Goal: Information Seeking & Learning: Learn about a topic

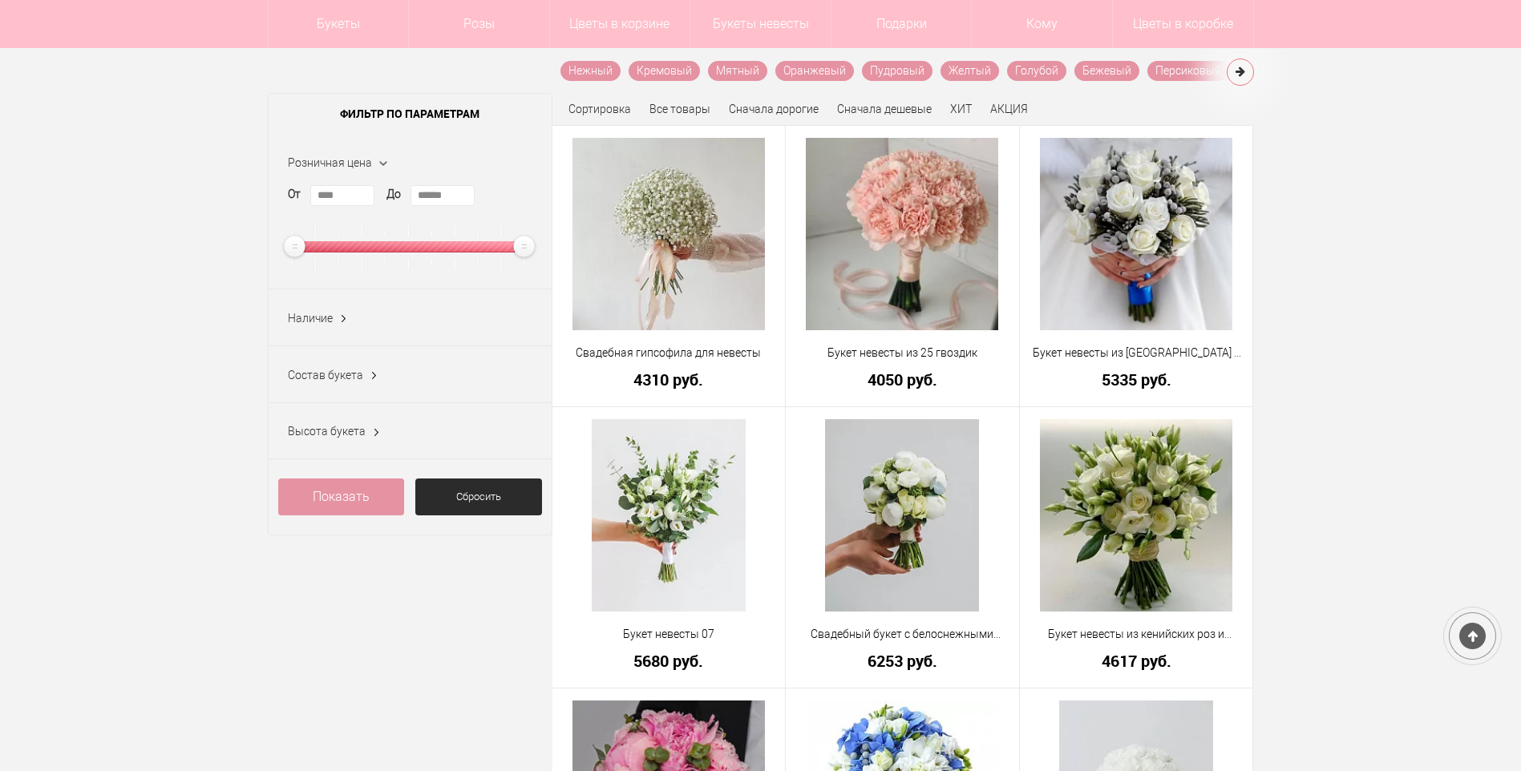
scroll to position [240, 0]
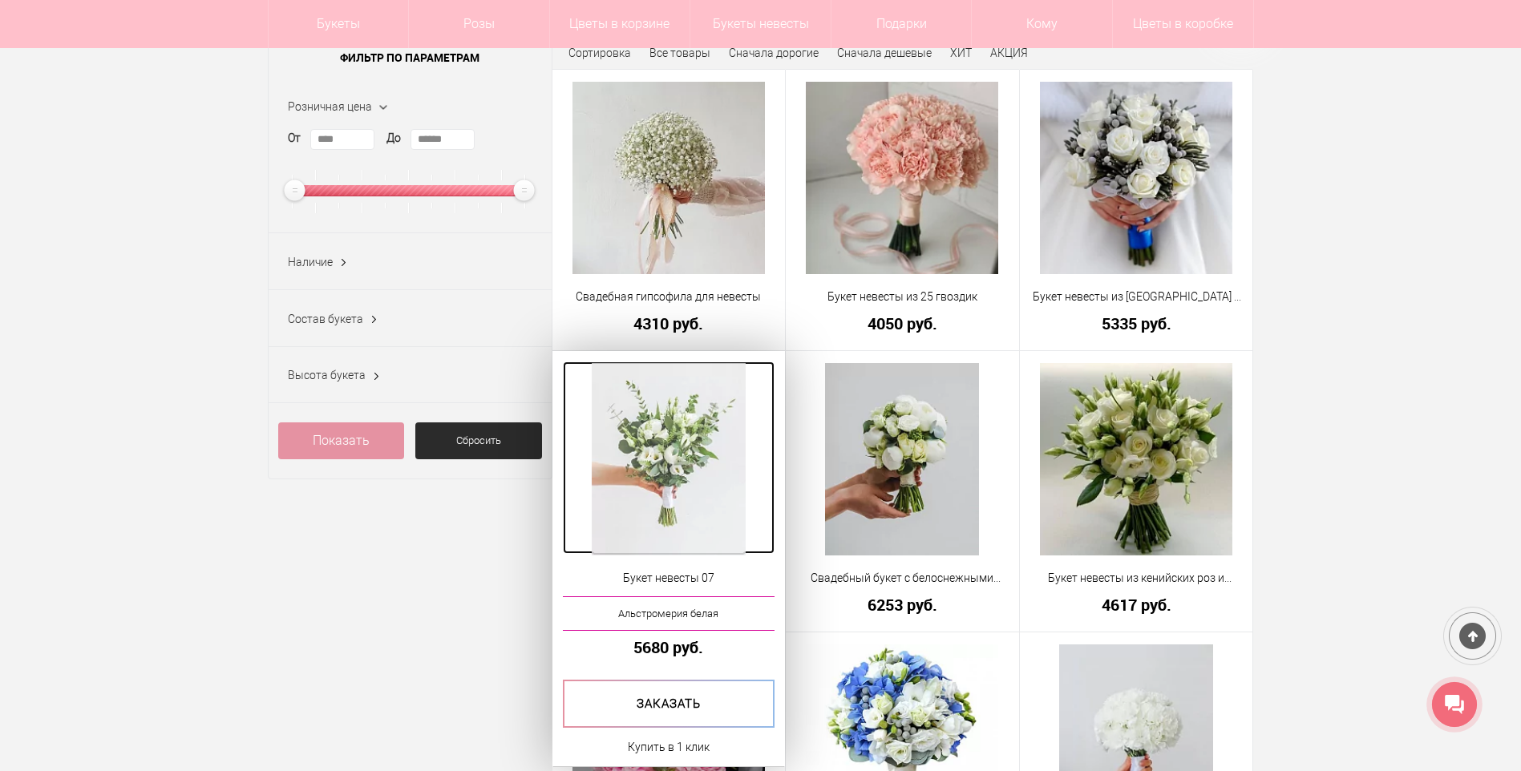
click at [630, 422] on img at bounding box center [669, 459] width 154 height 192
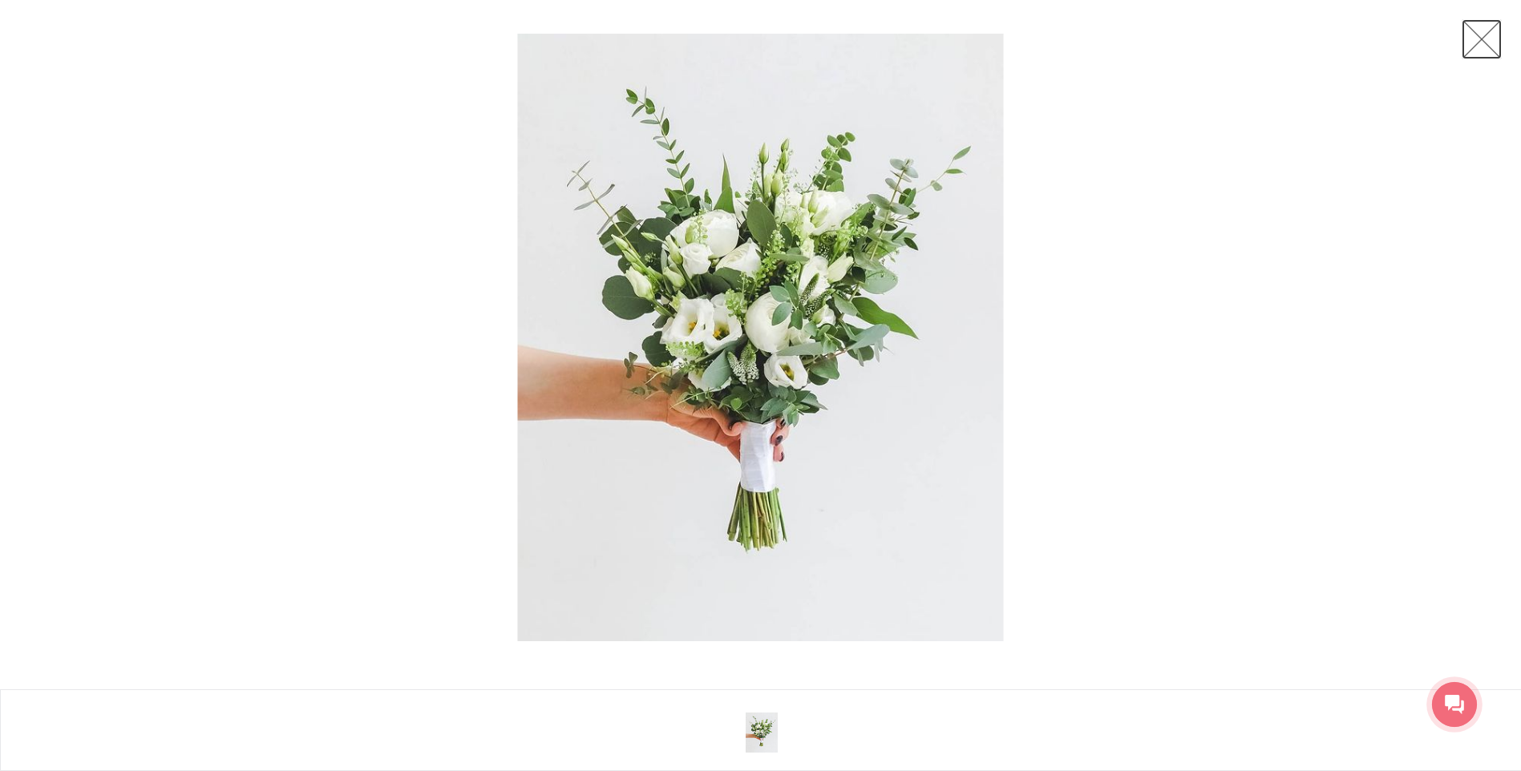
click at [1483, 42] on link at bounding box center [1481, 39] width 40 height 40
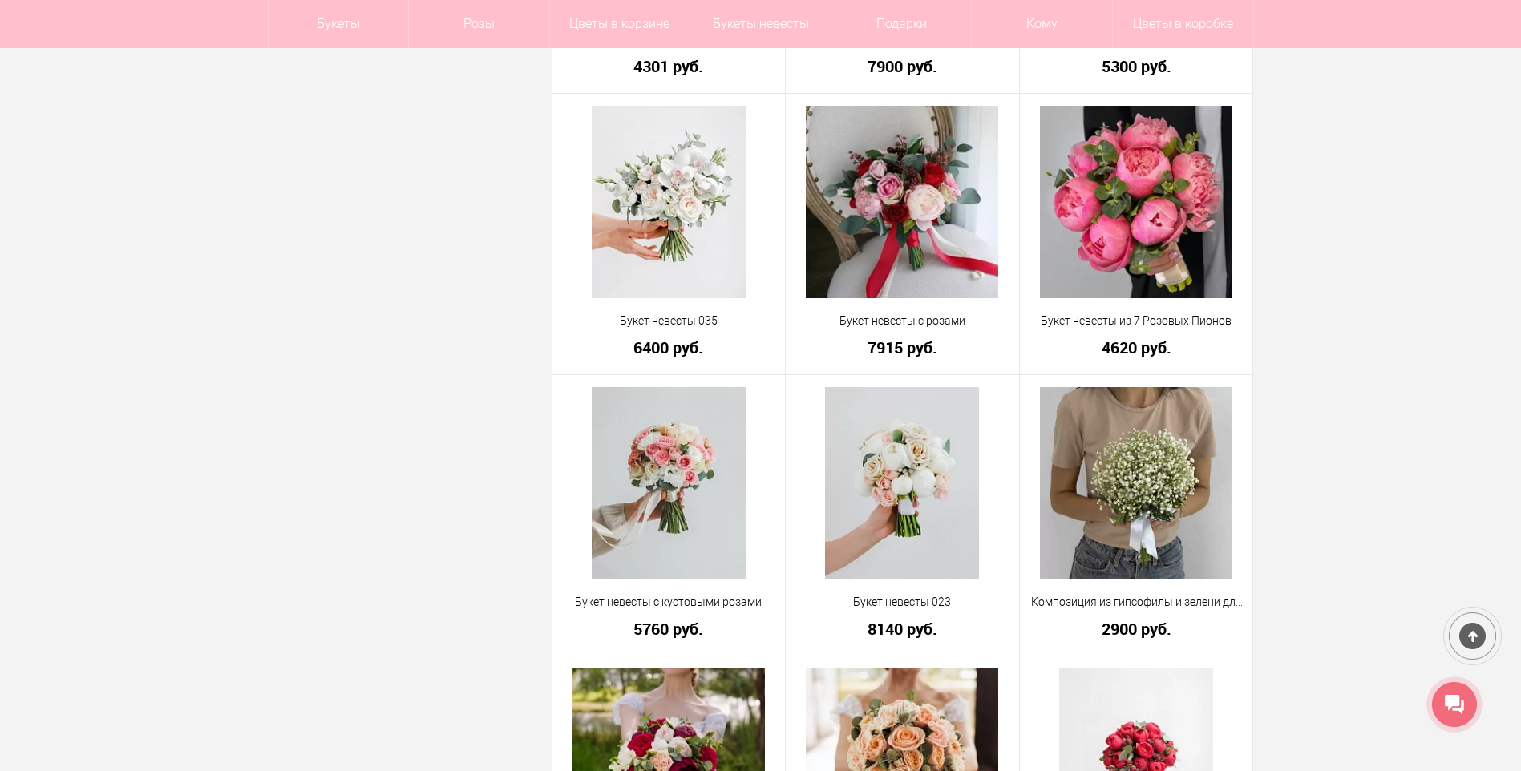
scroll to position [1283, 0]
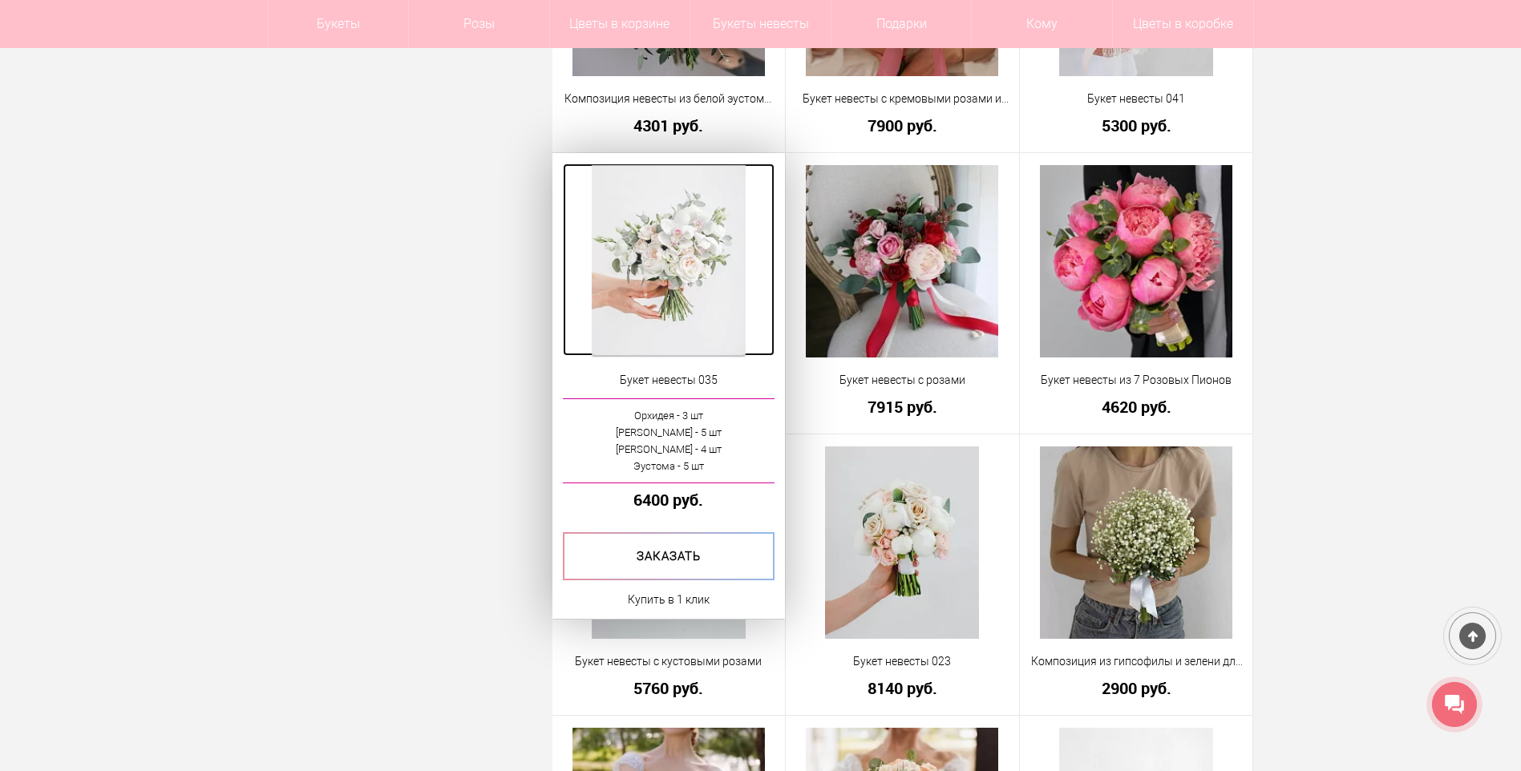
click at [687, 277] on img at bounding box center [669, 261] width 154 height 192
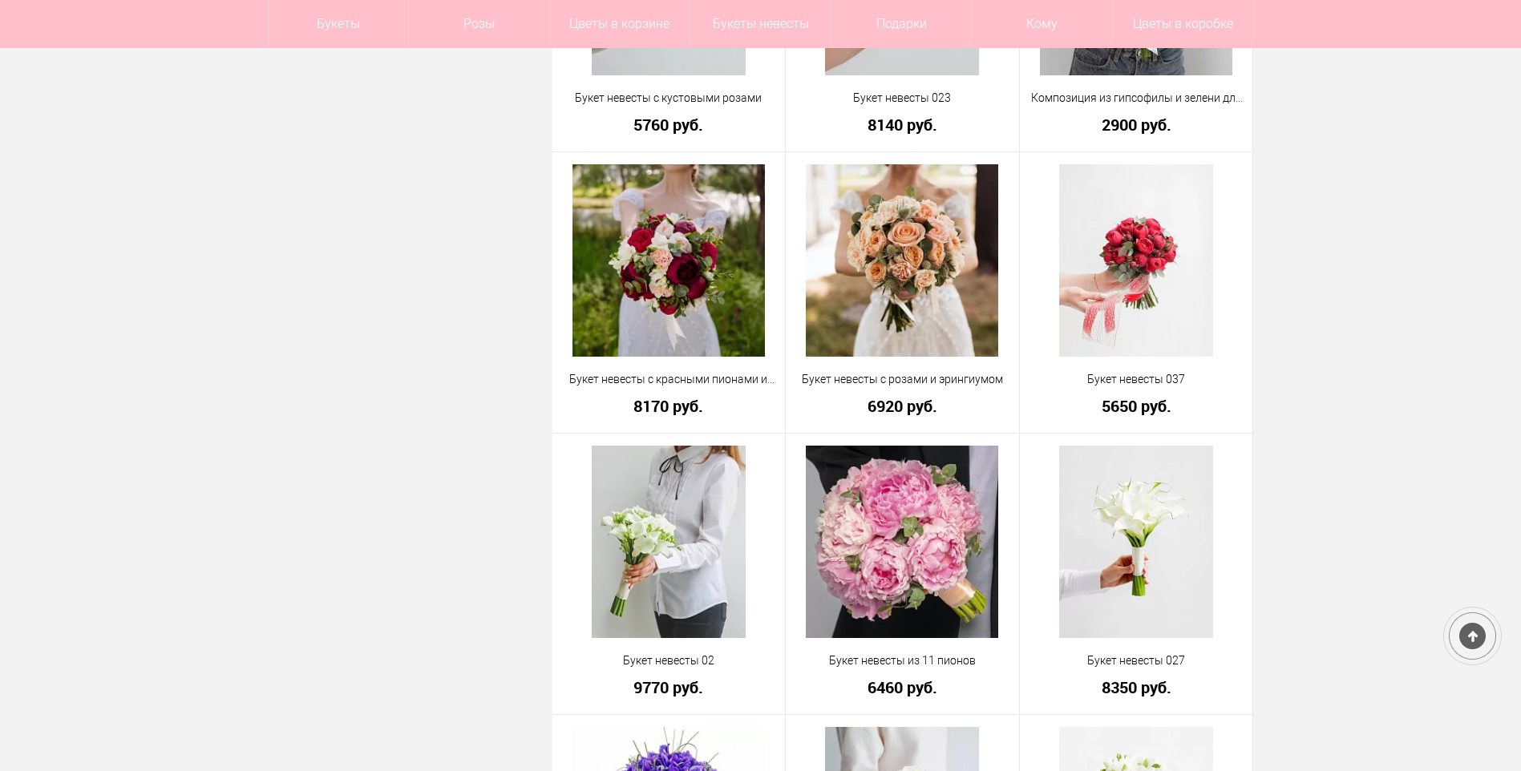
scroll to position [1892, 0]
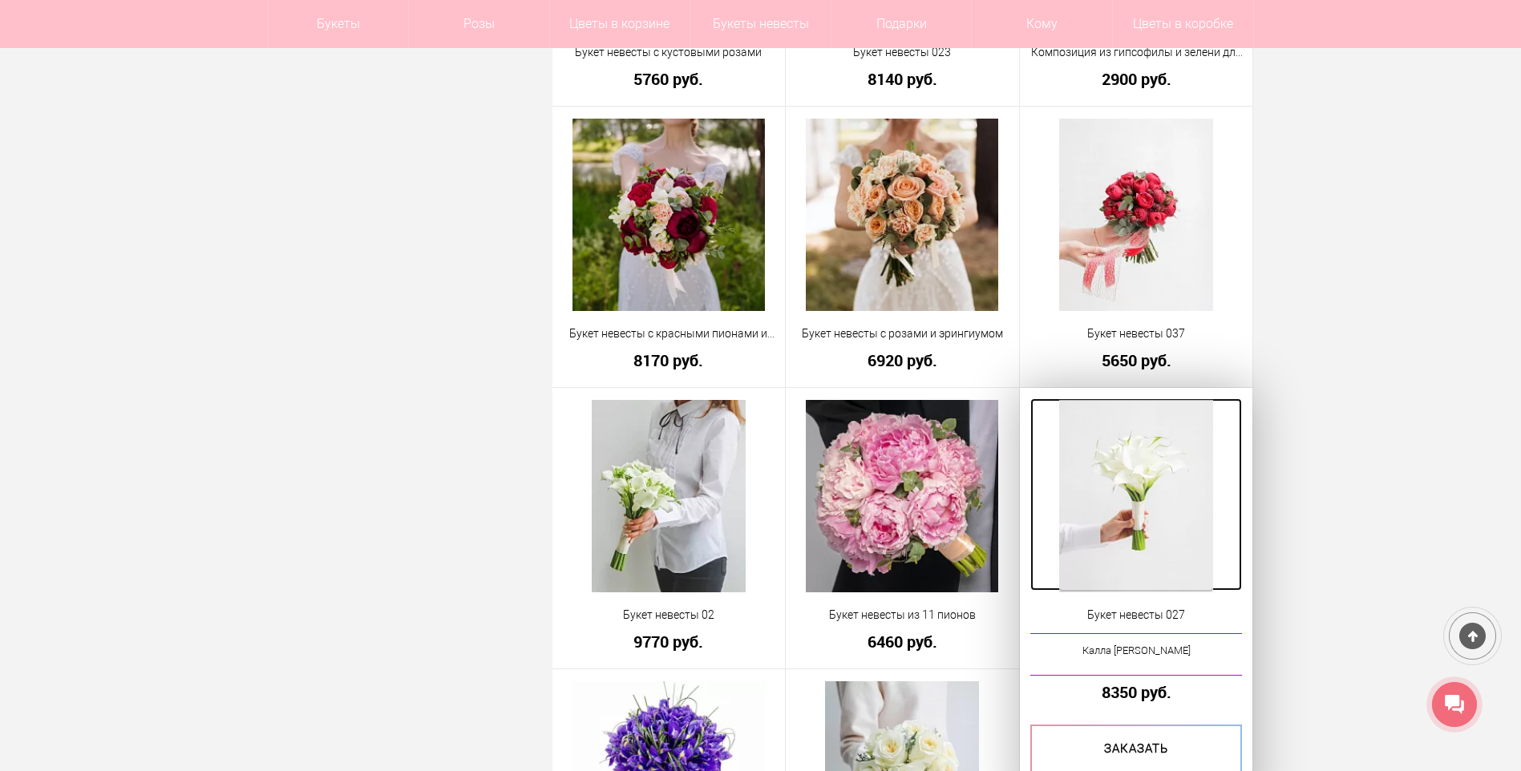
click at [1127, 522] on img at bounding box center [1136, 496] width 154 height 192
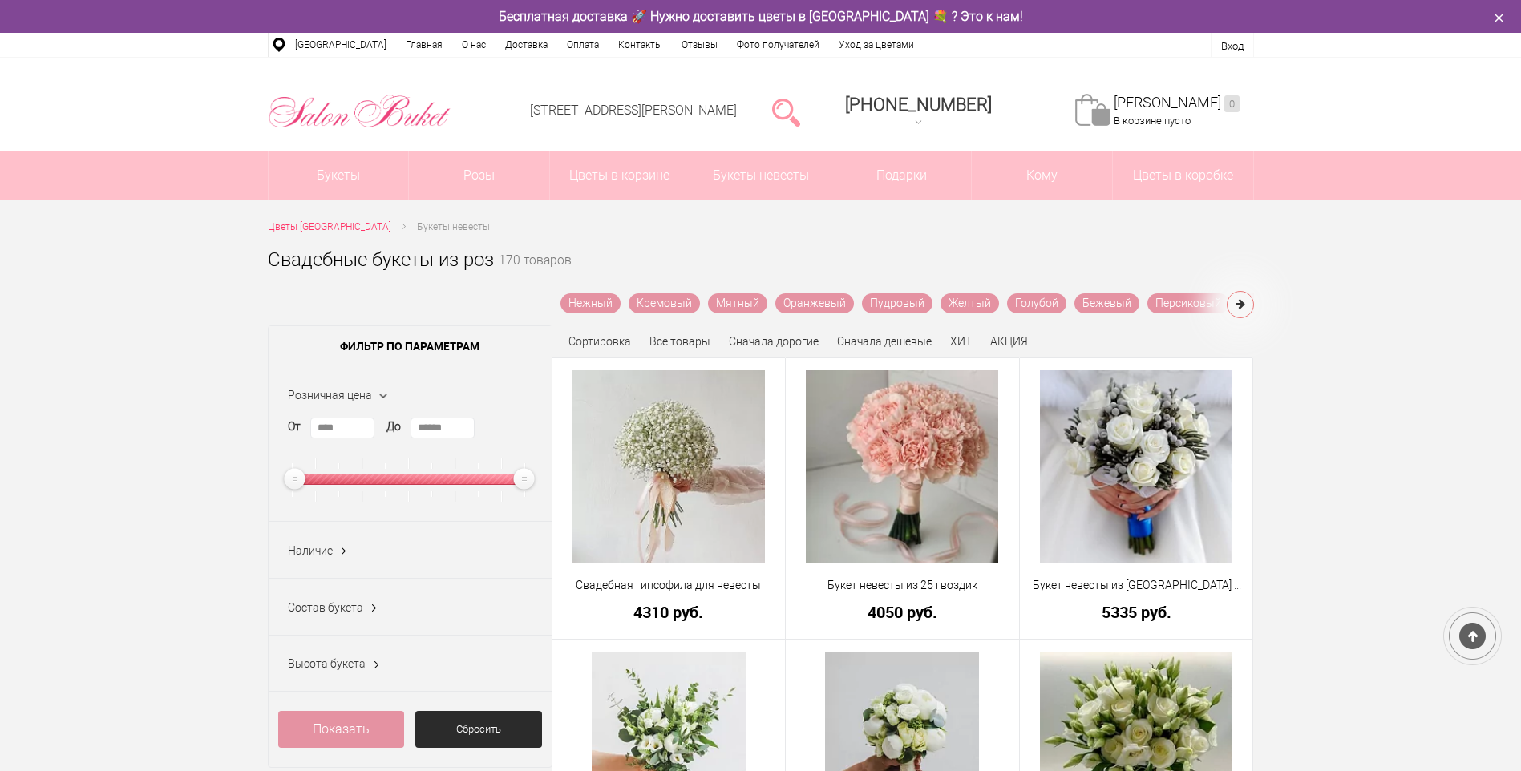
scroll to position [1940, 0]
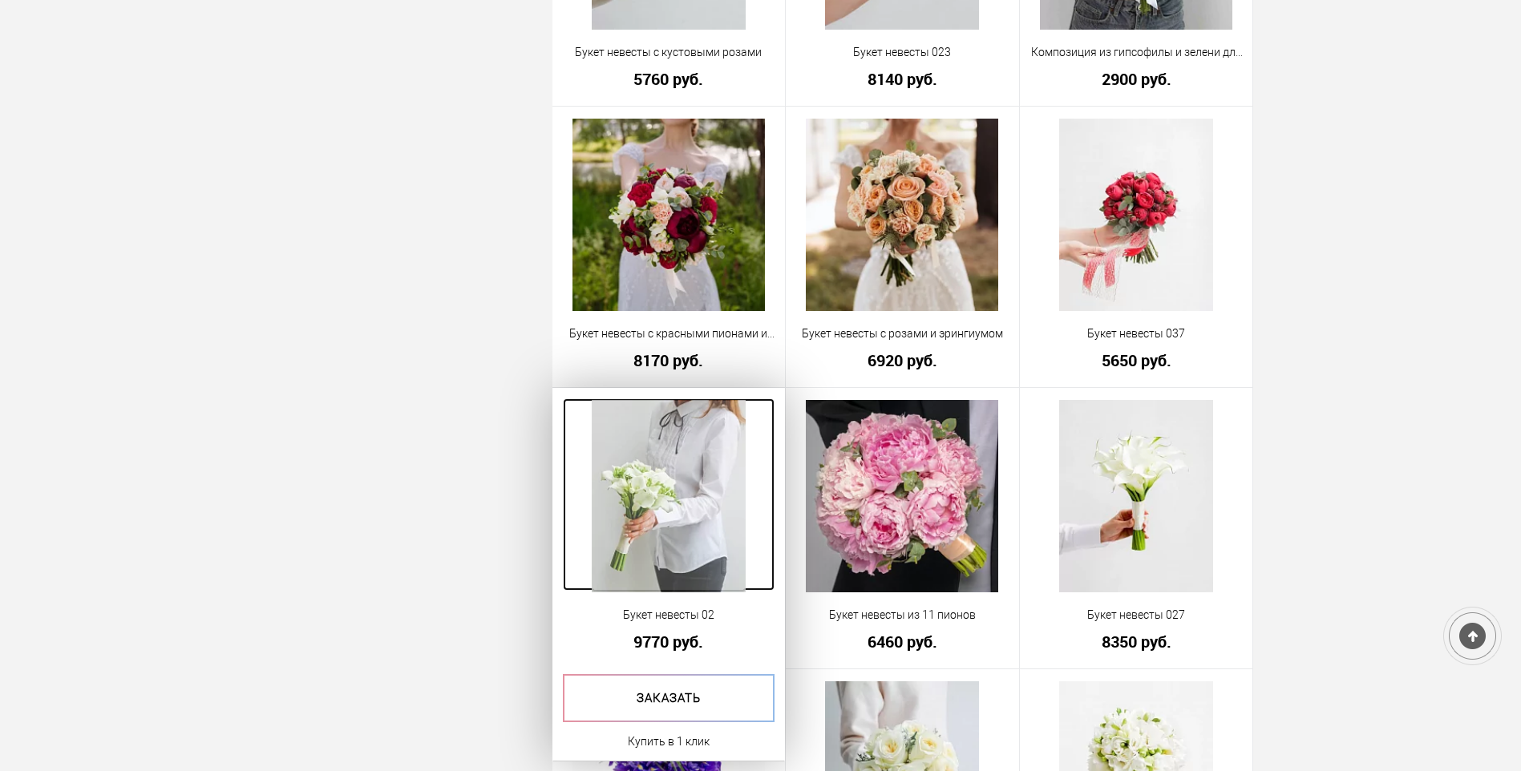
click at [716, 569] on img at bounding box center [669, 496] width 154 height 192
click at [661, 463] on img at bounding box center [669, 496] width 154 height 192
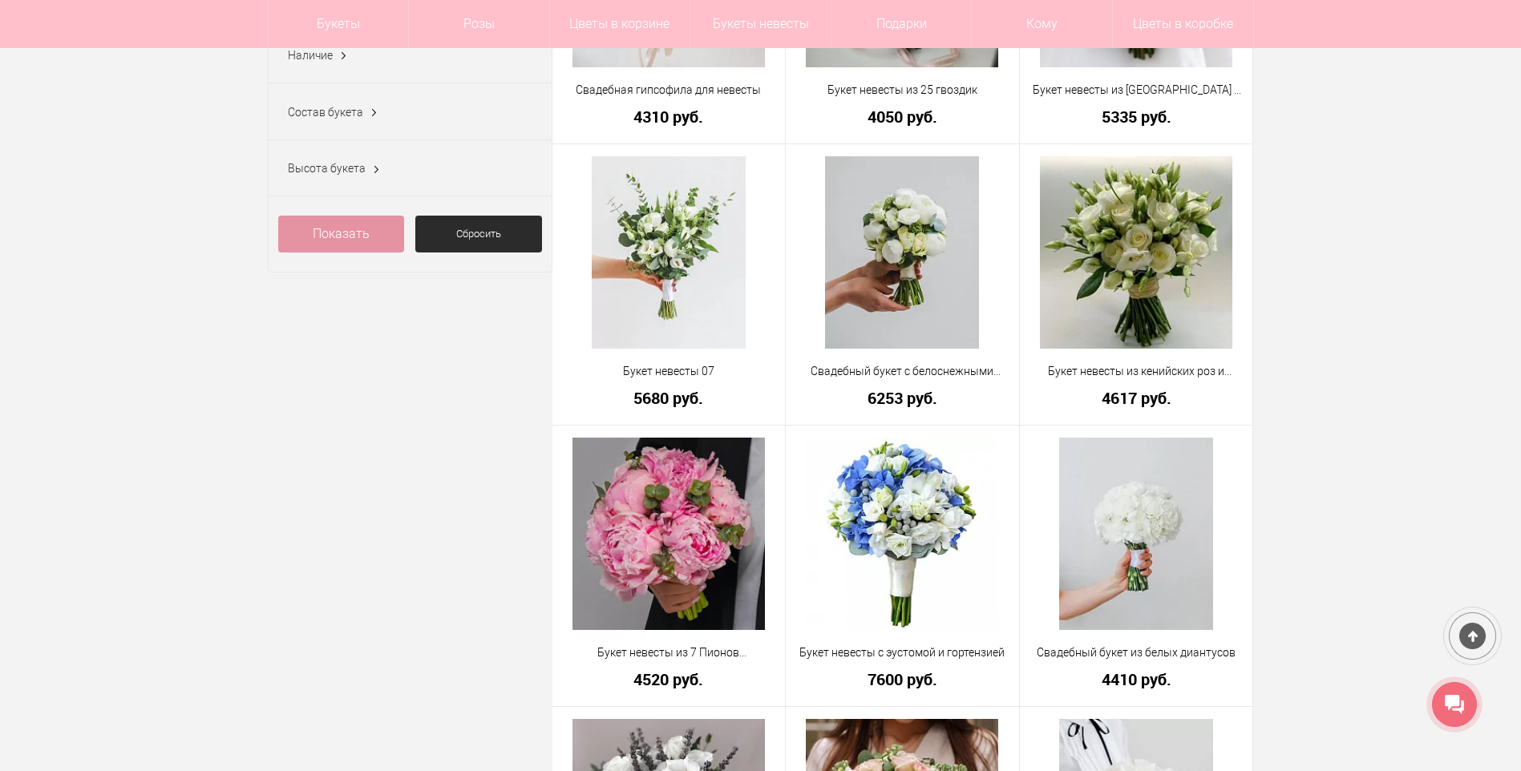
scroll to position [417, 0]
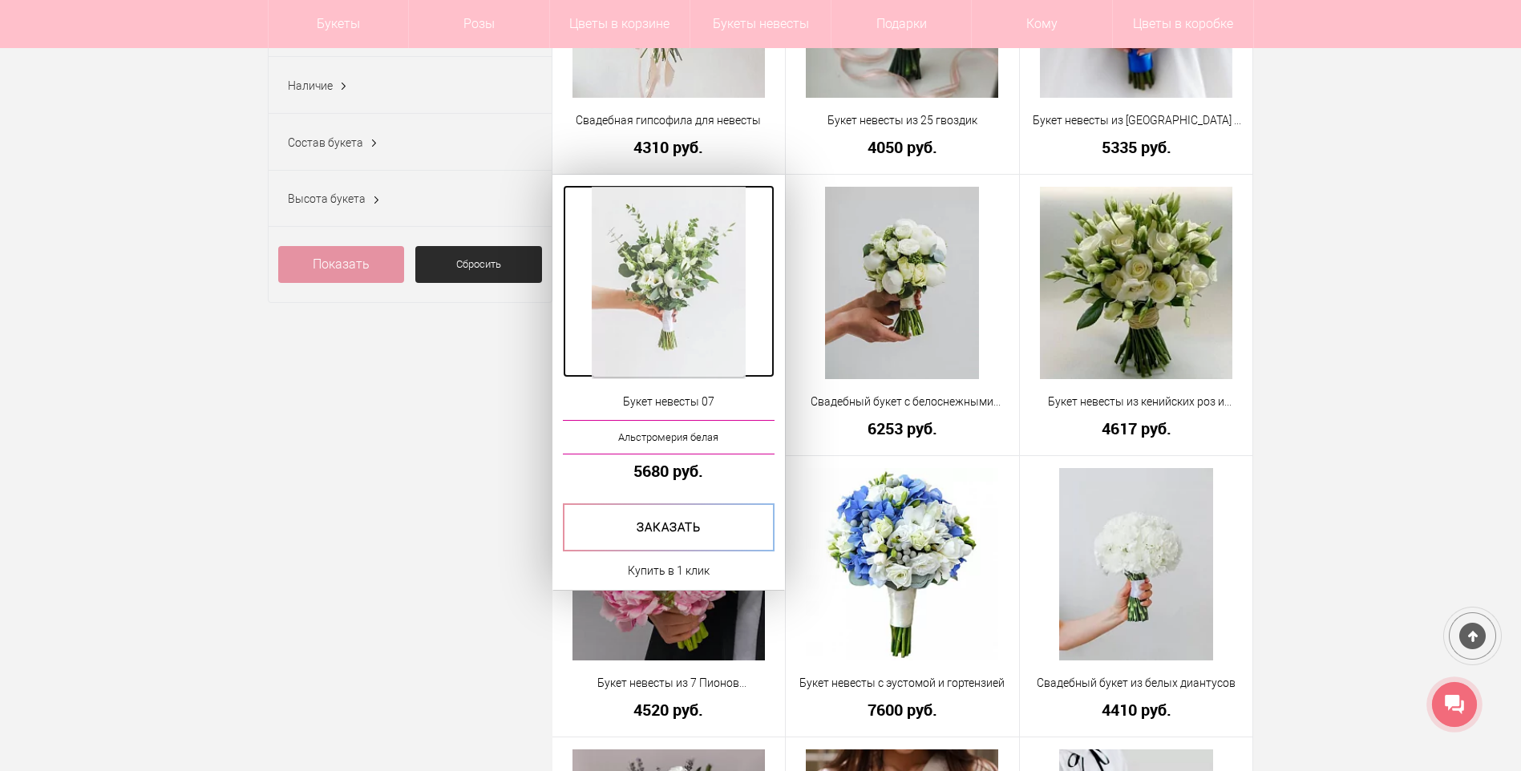
click at [654, 286] on img at bounding box center [669, 283] width 154 height 192
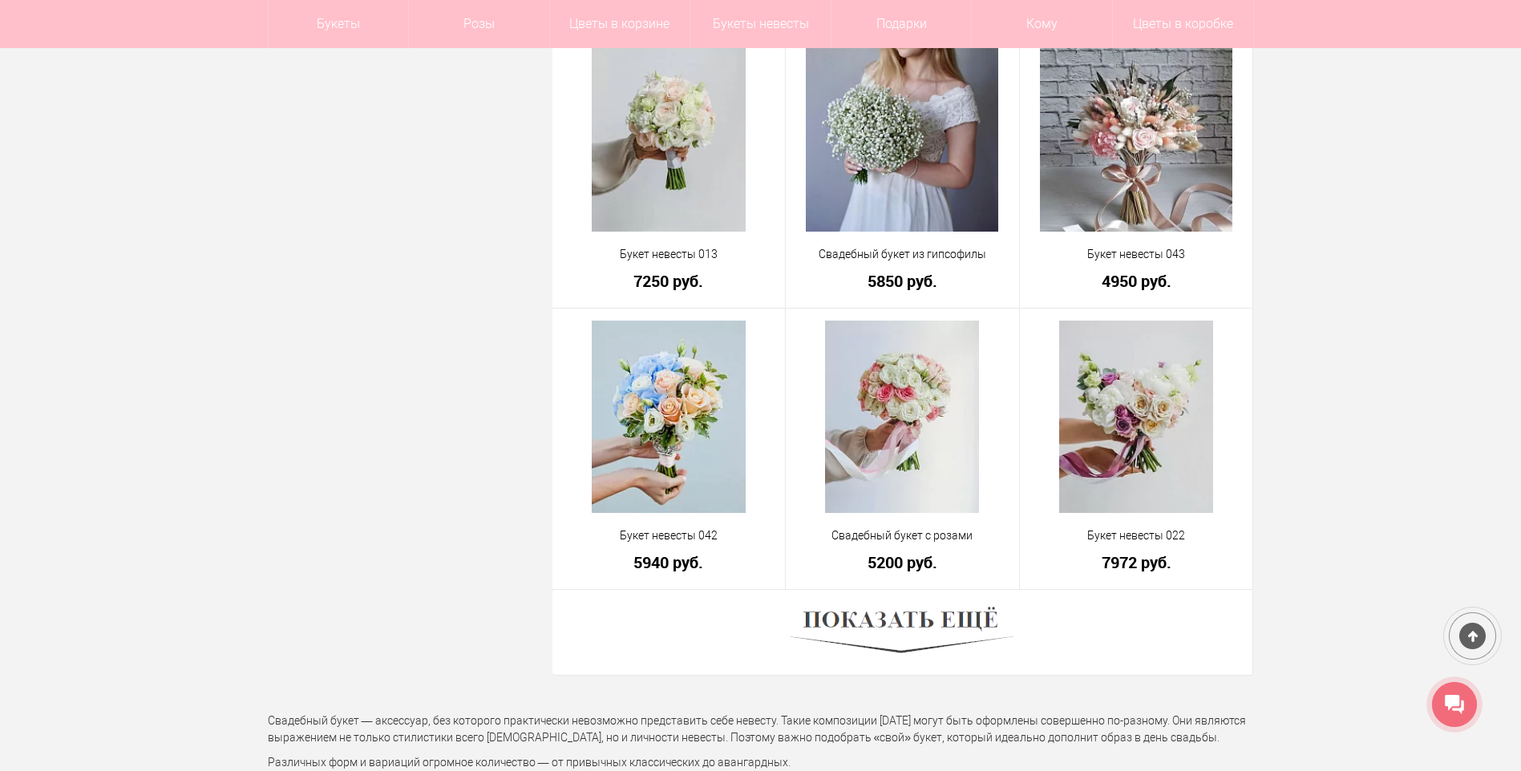
scroll to position [4232, 0]
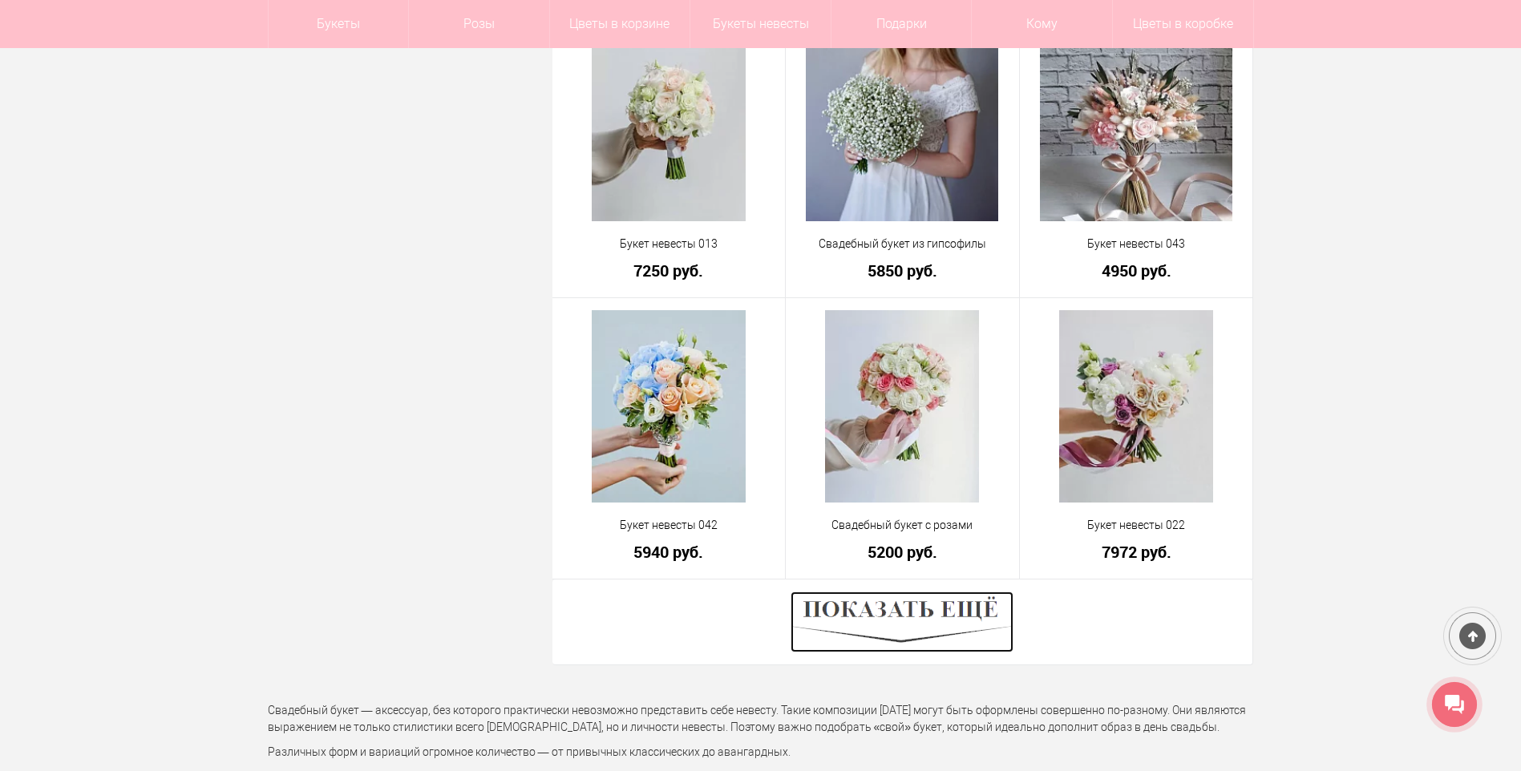
click at [951, 615] on img at bounding box center [901, 622] width 223 height 61
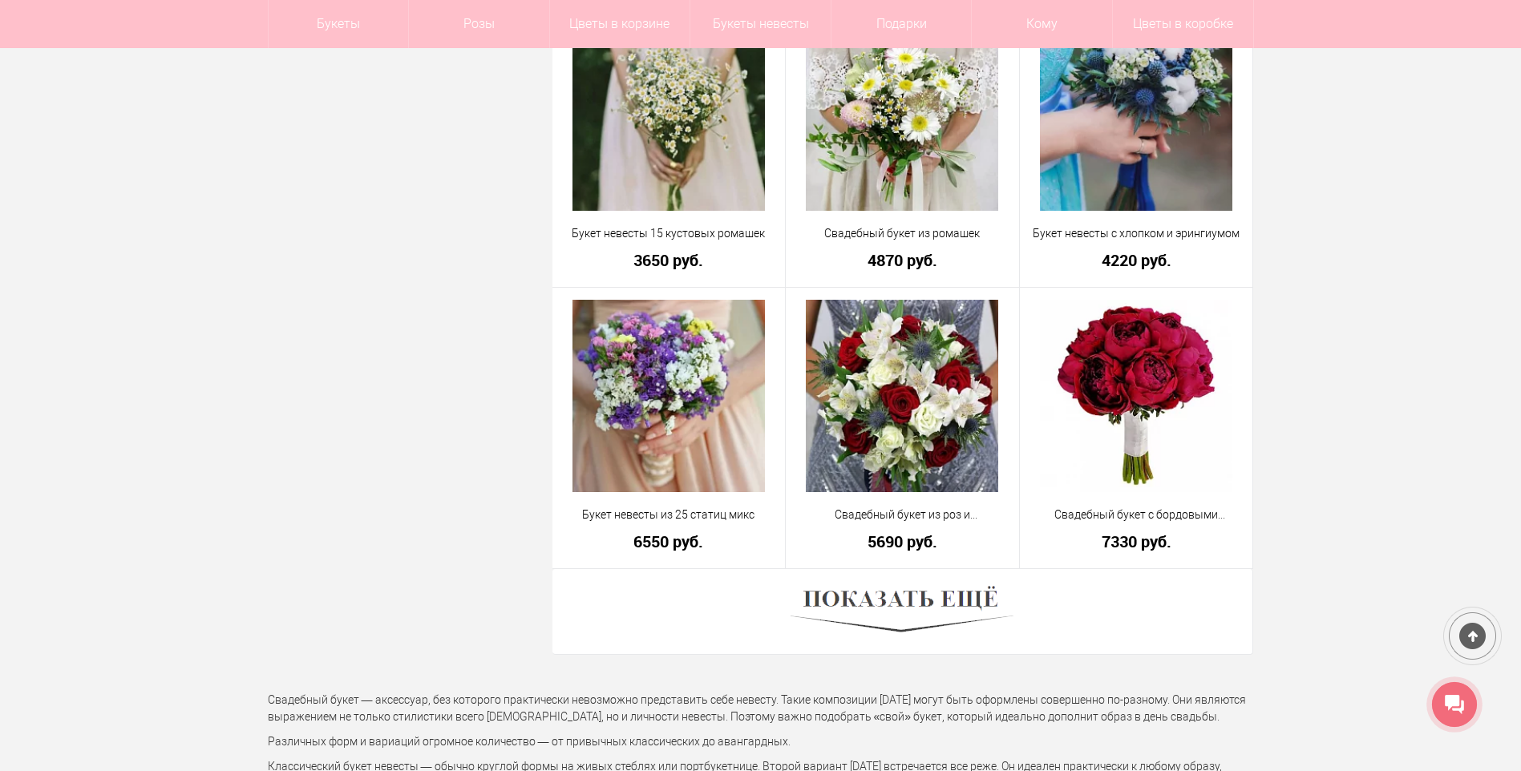
scroll to position [8962, 0]
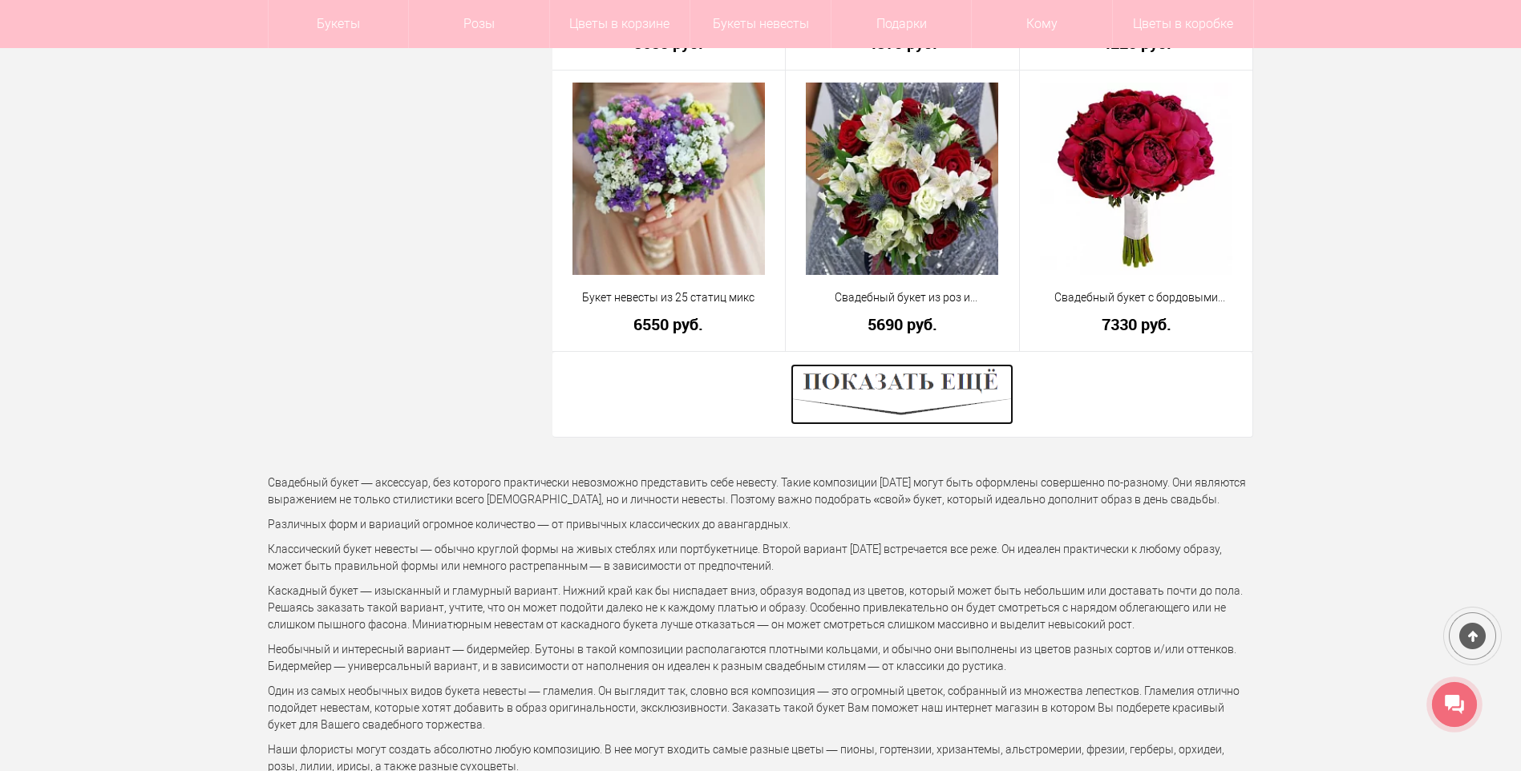
click at [917, 374] on img at bounding box center [901, 394] width 223 height 61
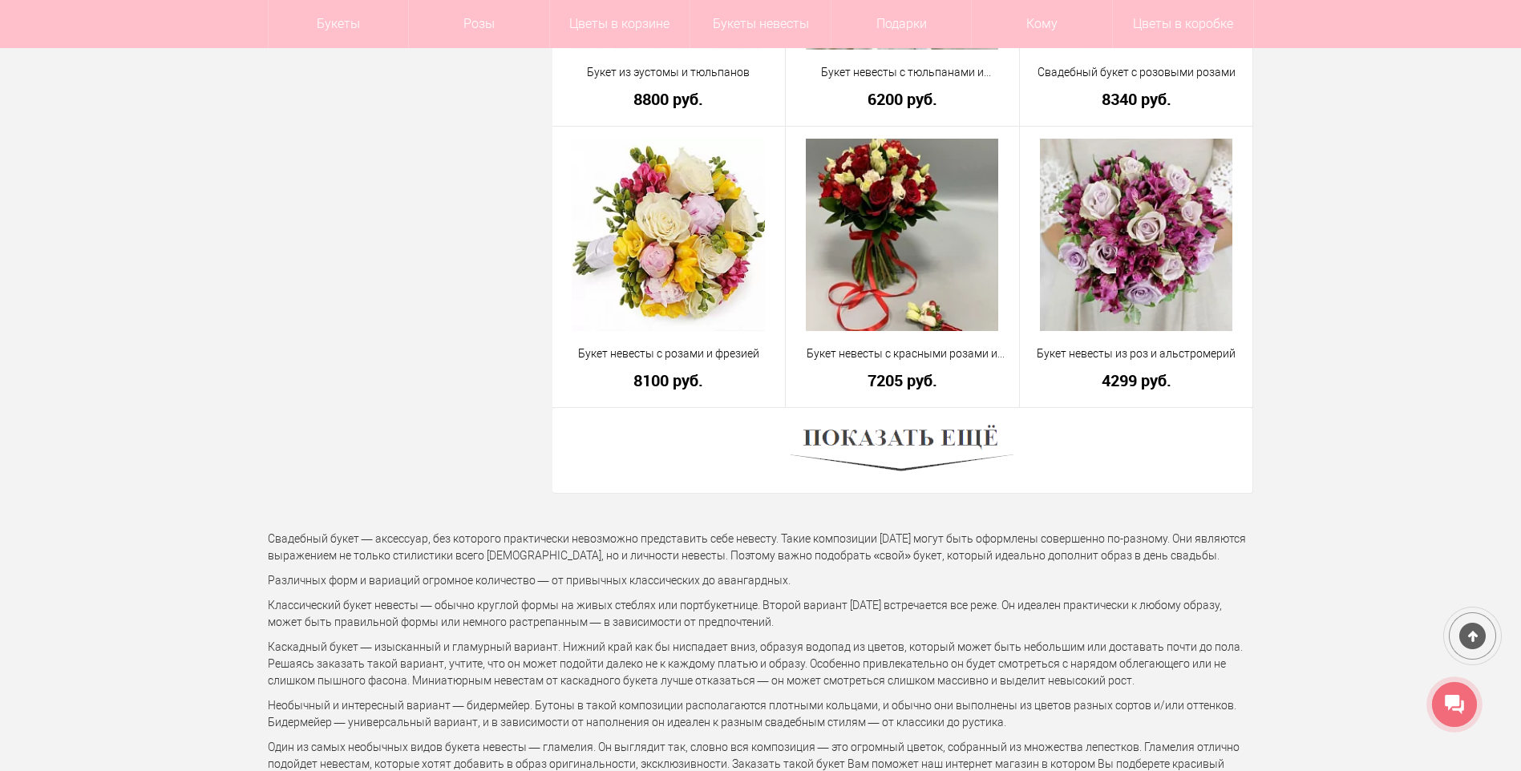
scroll to position [13451, 0]
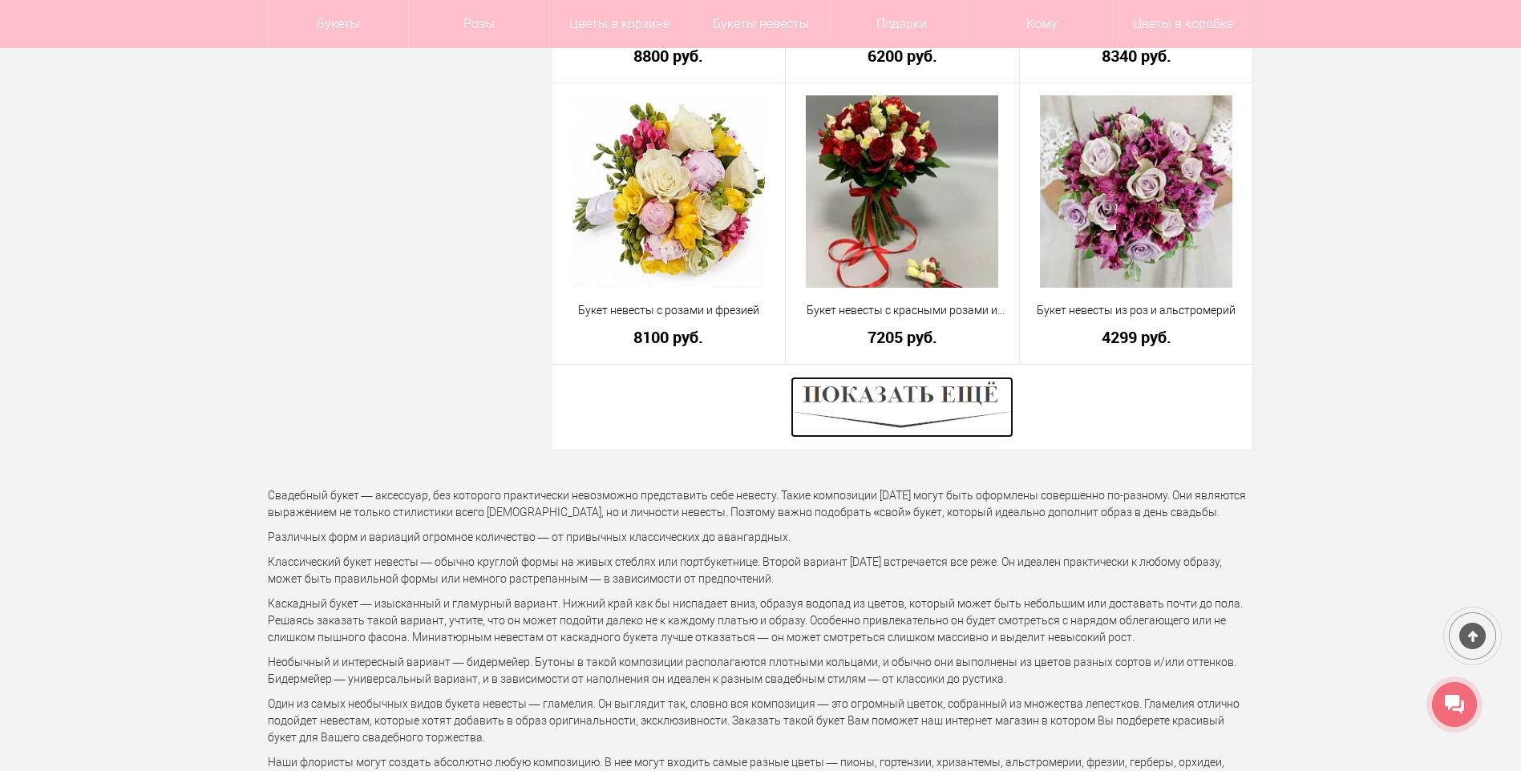
click at [921, 405] on img at bounding box center [901, 407] width 223 height 61
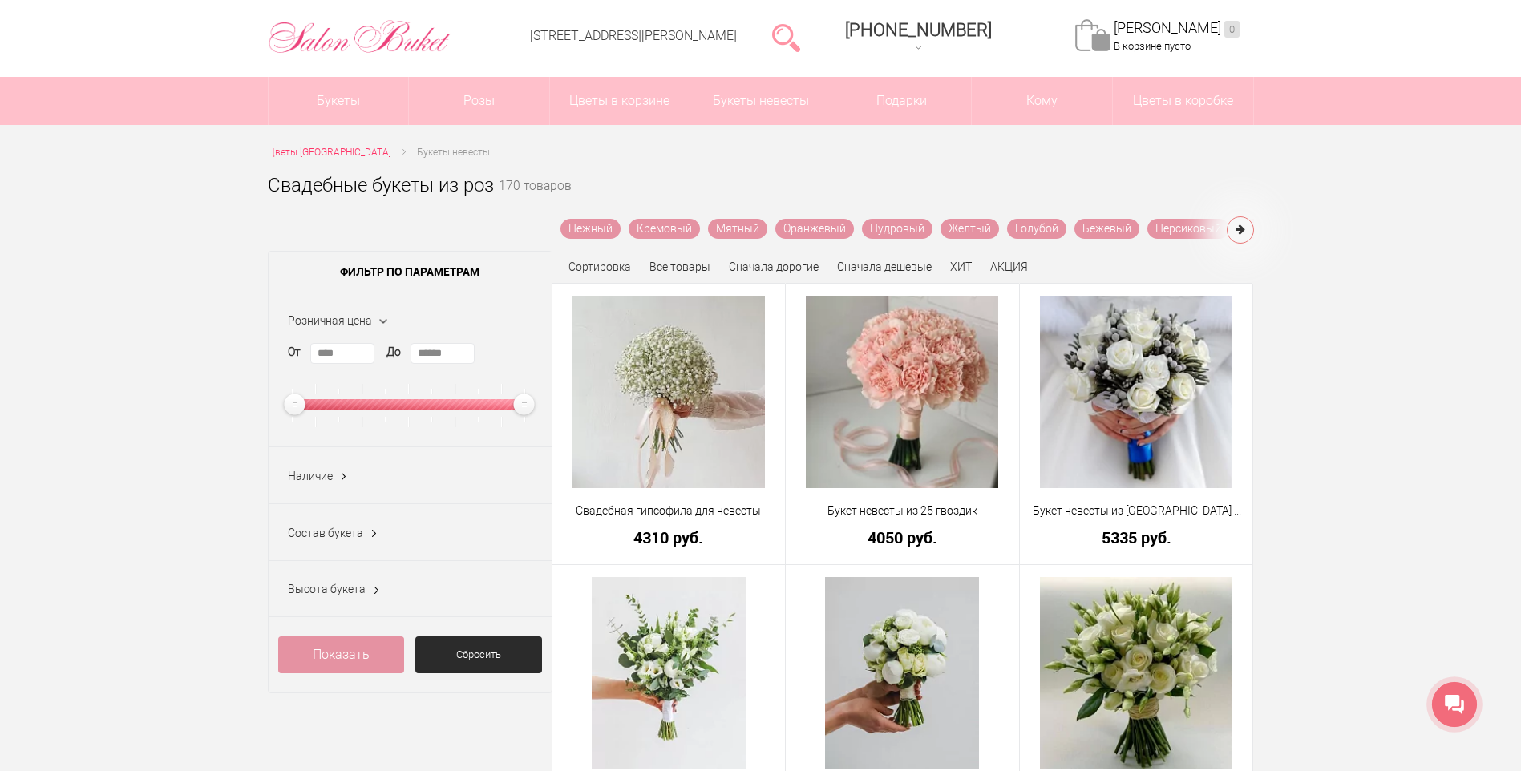
scroll to position [0, 0]
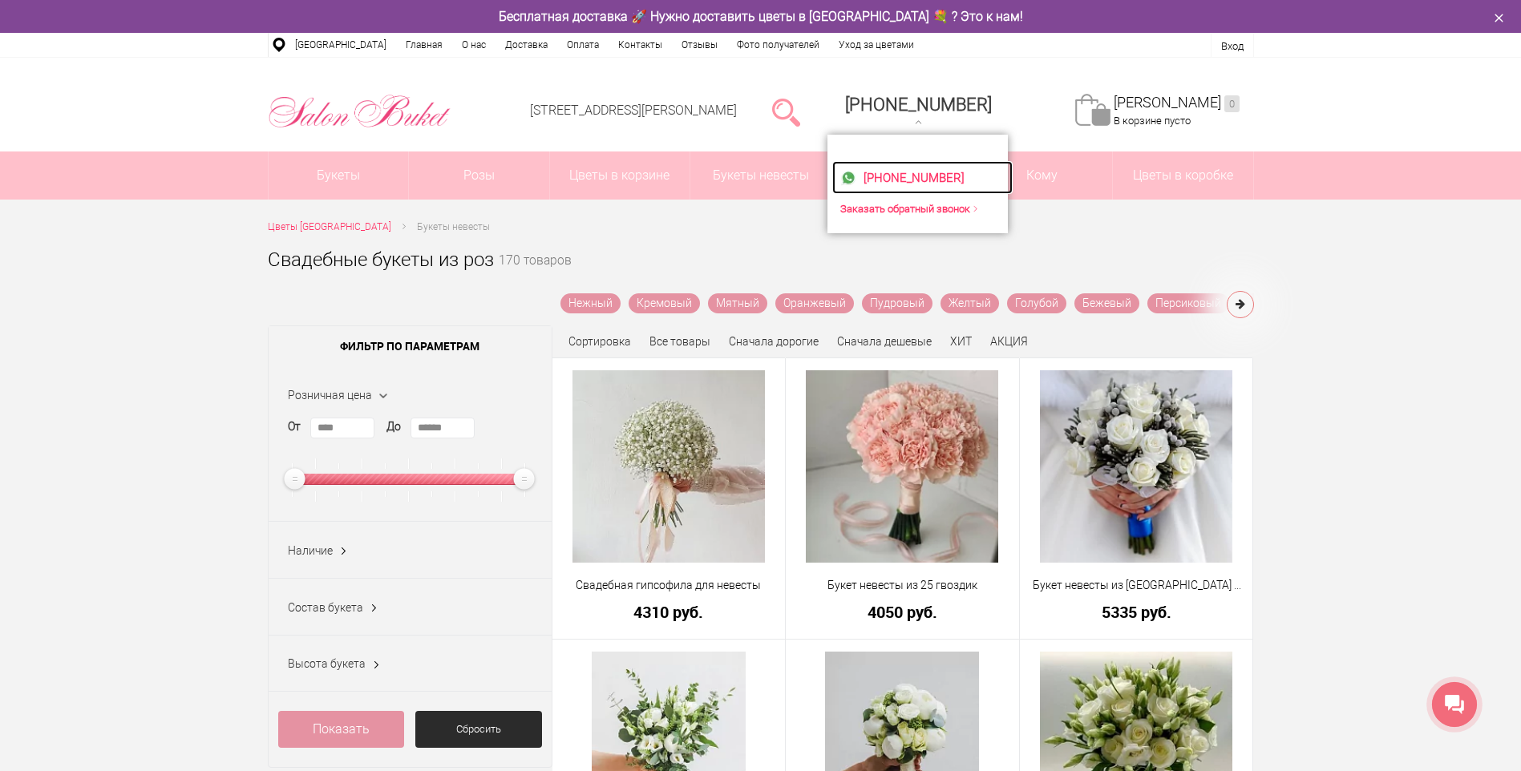
drag, startPoint x: 940, startPoint y: 177, endPoint x: 900, endPoint y: 181, distance: 40.3
click at [900, 181] on span "[PHONE_NUMBER]" at bounding box center [913, 178] width 101 height 14
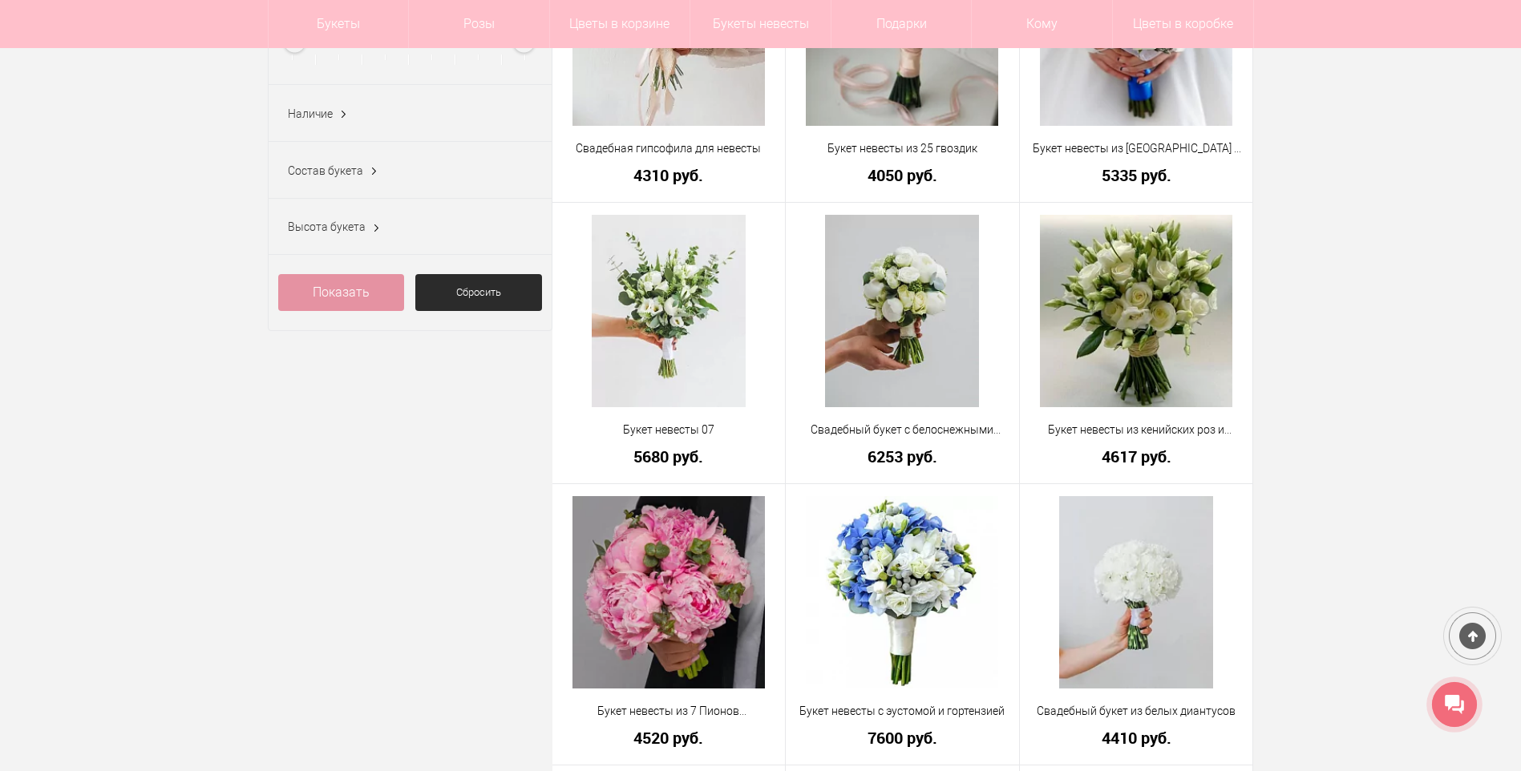
scroll to position [481, 0]
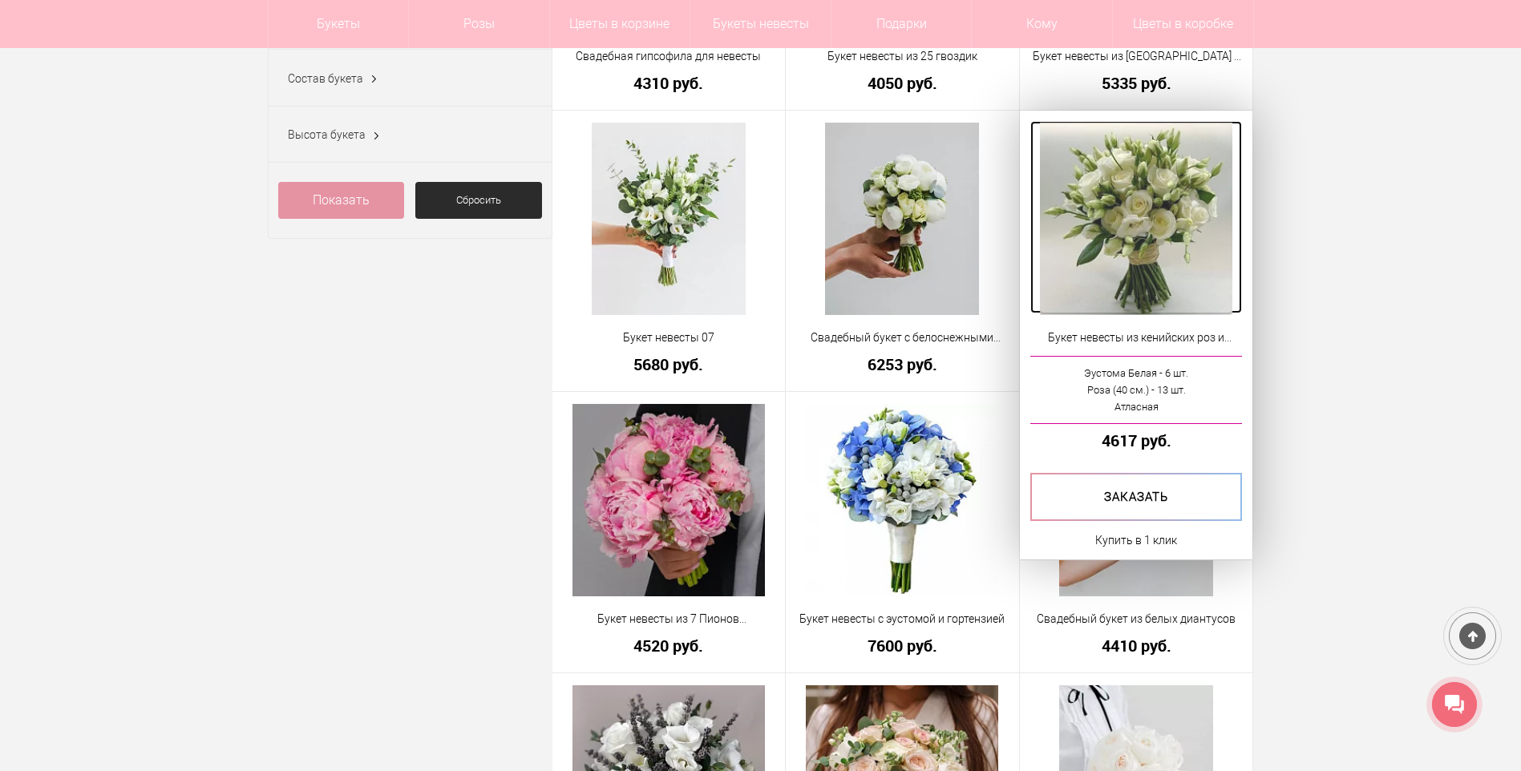
click at [1164, 211] on img at bounding box center [1136, 219] width 192 height 192
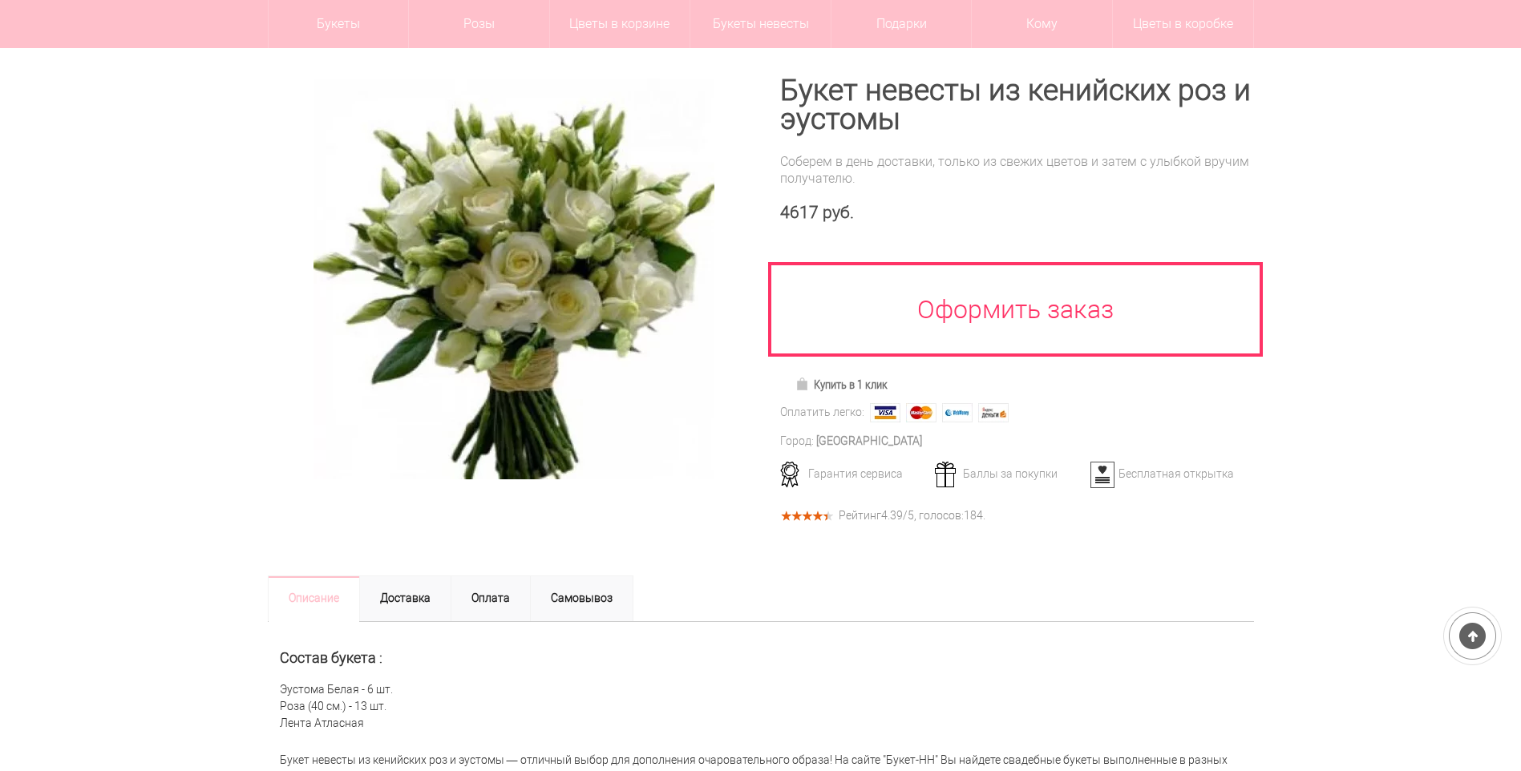
scroll to position [321, 0]
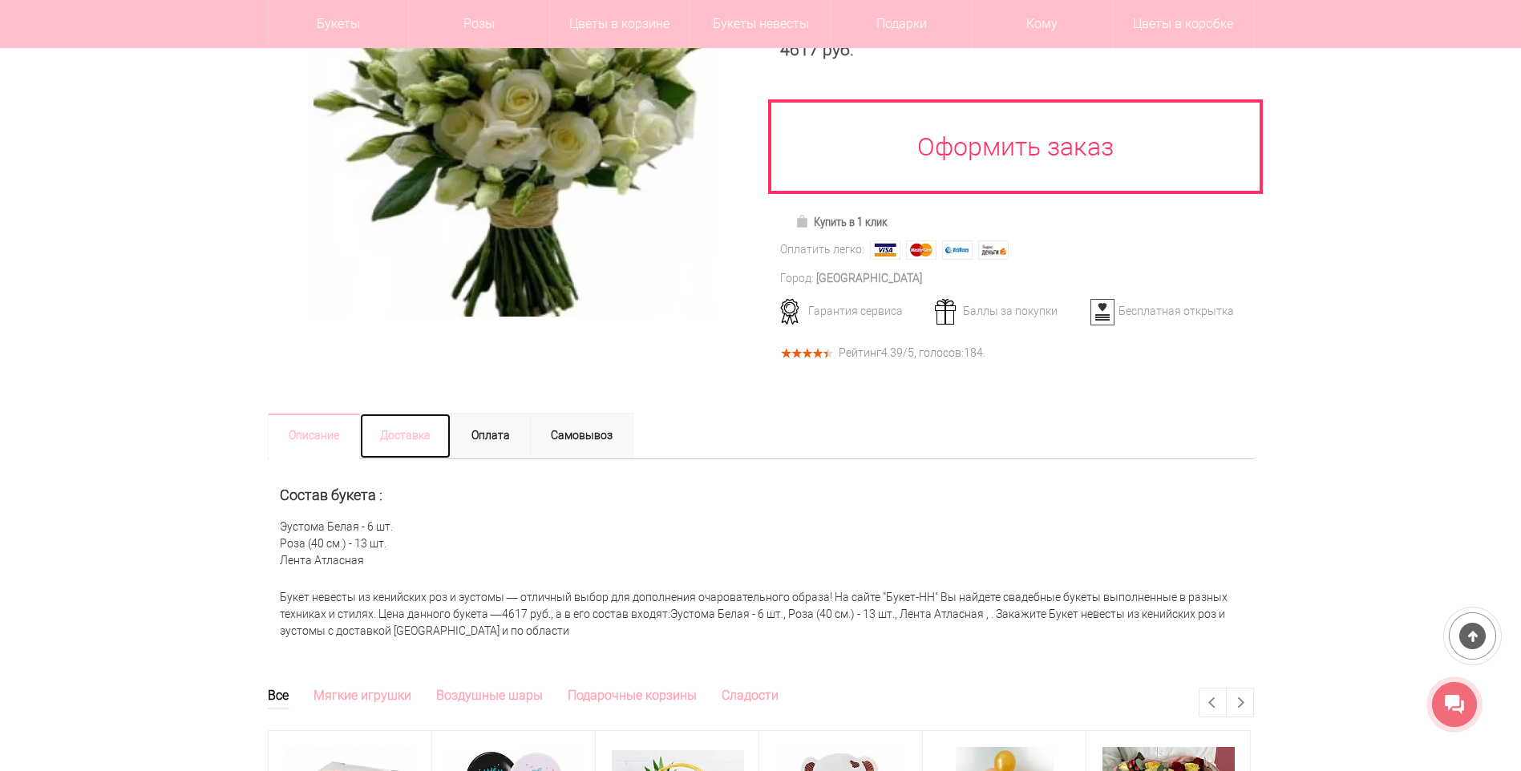
click at [401, 442] on link "Доставка" at bounding box center [405, 436] width 92 height 46
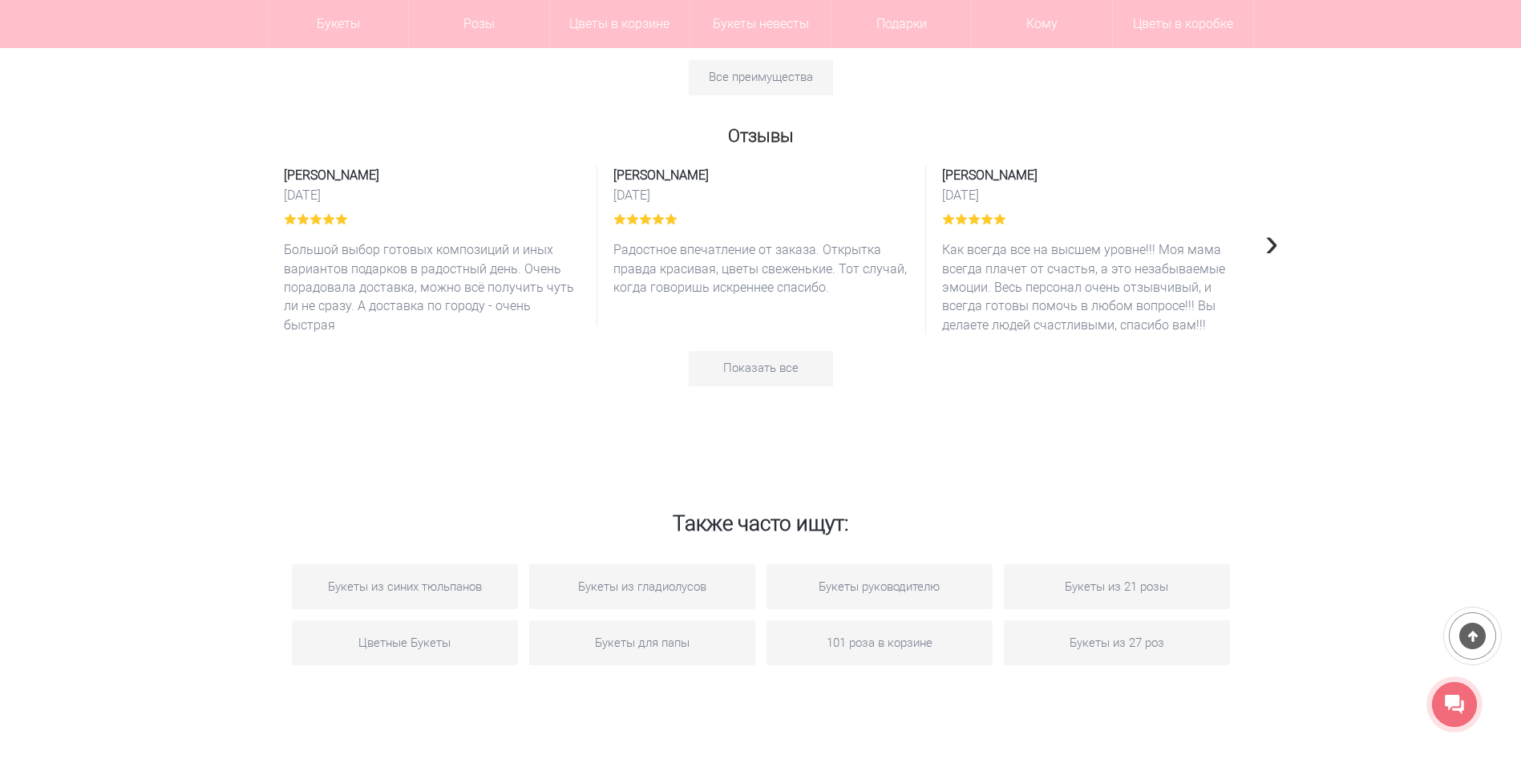
scroll to position [2244, 0]
click at [777, 360] on link "Показать все" at bounding box center [761, 367] width 144 height 35
